Goal: Submit feedback/report problem

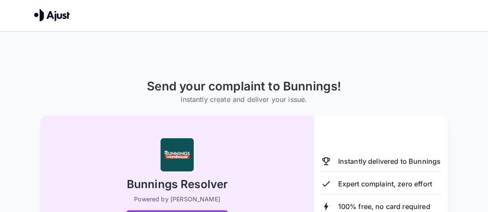
scroll to position [43, 0]
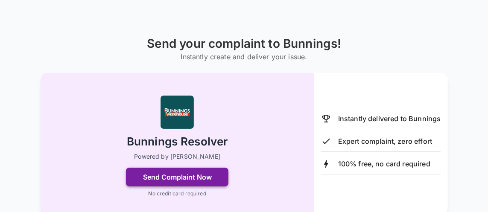
click at [170, 169] on button "Send Complaint Now" at bounding box center [177, 177] width 103 height 19
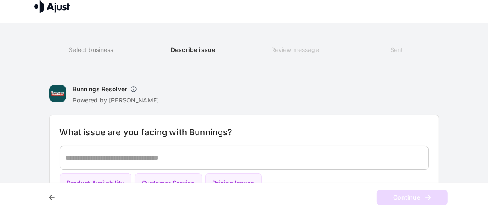
scroll to position [9, 0]
click at [118, 159] on textarea at bounding box center [244, 158] width 357 height 10
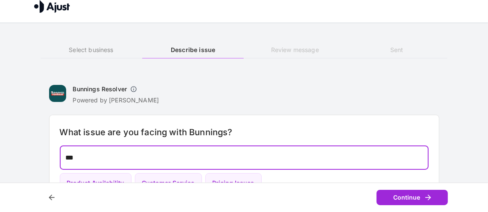
type textarea "***"
click at [393, 199] on button "Continue" at bounding box center [412, 198] width 71 height 16
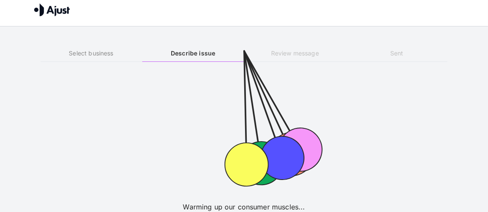
scroll to position [0, 0]
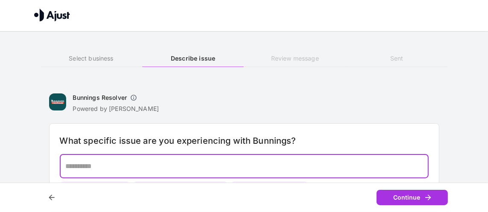
click at [83, 164] on textarea at bounding box center [244, 166] width 357 height 10
type textarea "*****"
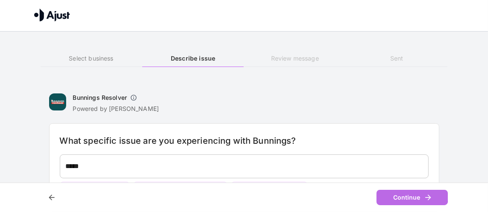
click at [382, 193] on button "Continue" at bounding box center [412, 198] width 71 height 16
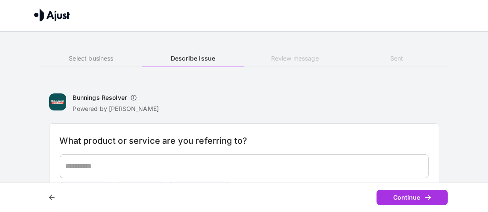
scroll to position [9, 0]
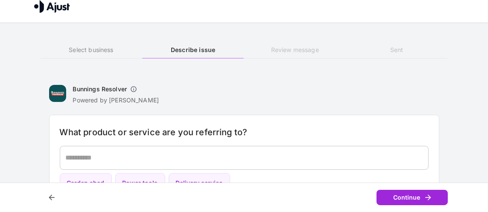
click at [408, 200] on button "Continue" at bounding box center [412, 198] width 71 height 16
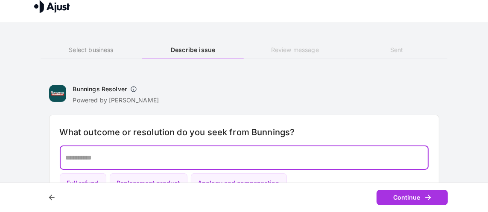
click at [123, 162] on textarea at bounding box center [244, 158] width 357 height 10
type textarea "*******"
click at [403, 202] on button "Continue" at bounding box center [412, 198] width 71 height 16
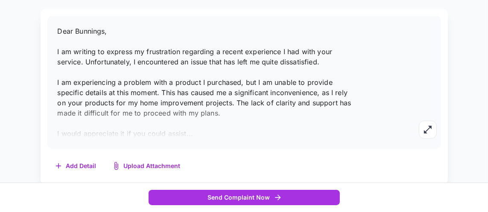
scroll to position [178, 0]
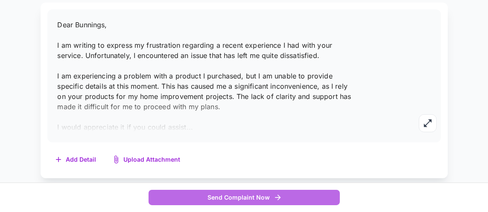
click at [291, 196] on button "Send Complaint Now" at bounding box center [244, 198] width 191 height 16
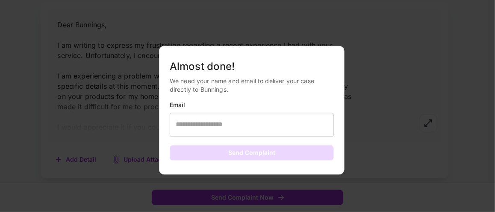
click at [105, 138] on div at bounding box center [247, 106] width 495 height 212
